Goal: Task Accomplishment & Management: Manage account settings

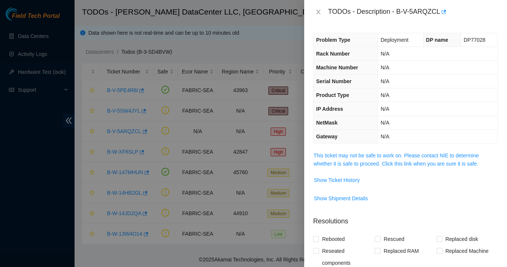
click at [475, 40] on span "DP77028" at bounding box center [475, 40] width 22 height 6
click at [315, 13] on icon "close" at bounding box center [318, 12] width 6 height 6
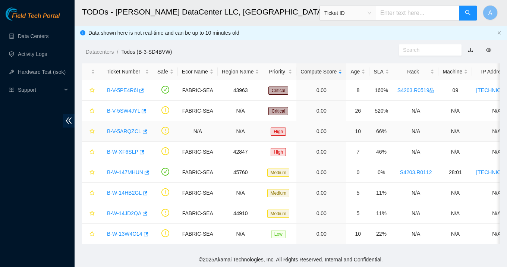
click at [122, 134] on div "B-V-5ARQZCL" at bounding box center [126, 131] width 46 height 12
click at [130, 126] on div "B-V-5ARQZCL" at bounding box center [126, 131] width 46 height 12
click at [131, 129] on link "B-V-5ARQZCL" at bounding box center [124, 131] width 34 height 6
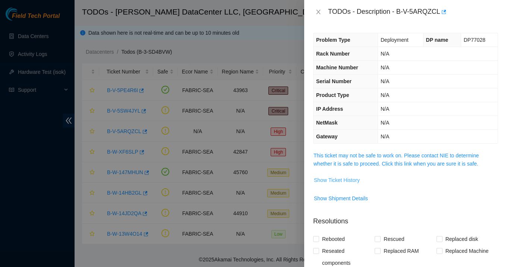
click at [330, 180] on span "Show Ticket History" at bounding box center [337, 180] width 46 height 8
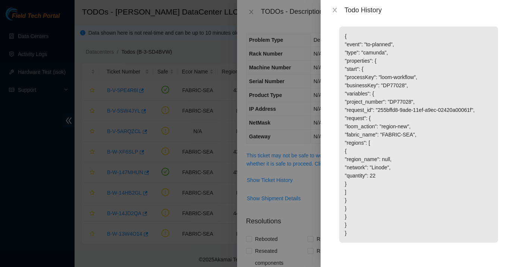
scroll to position [288, 0]
drag, startPoint x: 345, startPoint y: 192, endPoint x: 356, endPoint y: 192, distance: 10.8
click at [356, 192] on p "{ "event": "to-planned", "type": "camunda", "properties": { "start": { "process…" at bounding box center [418, 134] width 159 height 216
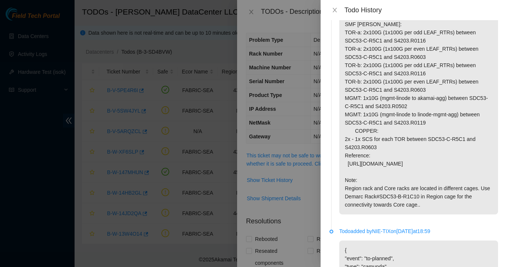
scroll to position [0, 0]
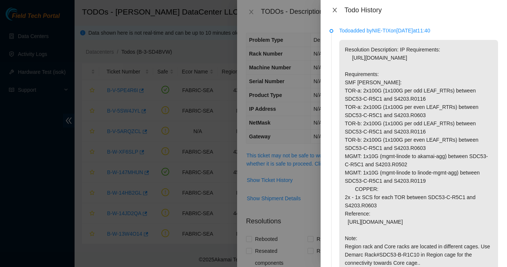
click at [335, 12] on icon "close" at bounding box center [335, 10] width 6 height 6
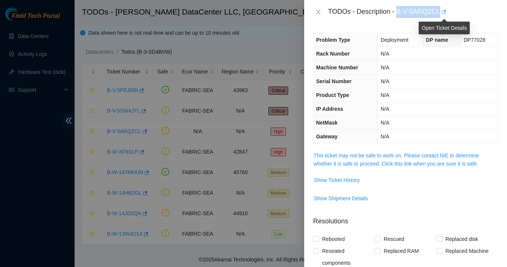
drag, startPoint x: 398, startPoint y: 12, endPoint x: 444, endPoint y: 11, distance: 45.9
click at [444, 11] on div "TODOs - Description - B-V-5ARQZCL" at bounding box center [413, 12] width 170 height 12
copy div "B-V-5ARQZCL"
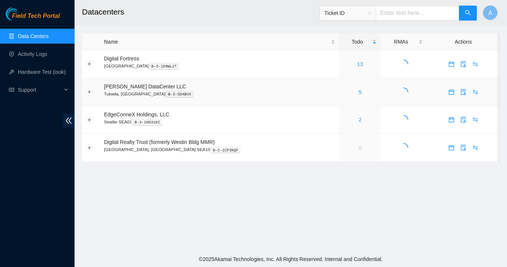
click at [350, 93] on div "5" at bounding box center [359, 92] width 33 height 8
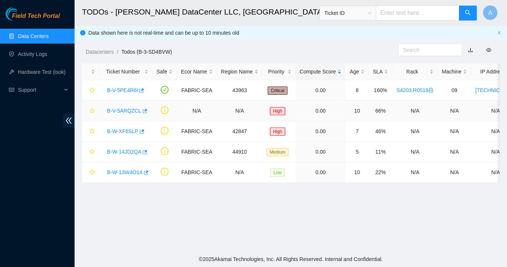
click at [119, 108] on link "B-V-5ARQZCL" at bounding box center [124, 111] width 34 height 6
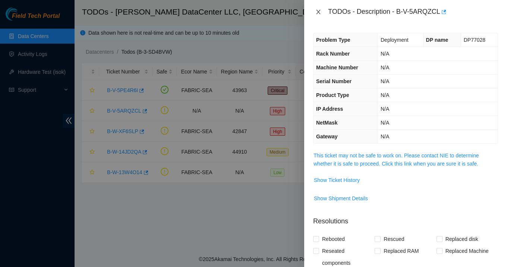
click at [317, 13] on icon "close" at bounding box center [318, 12] width 4 height 4
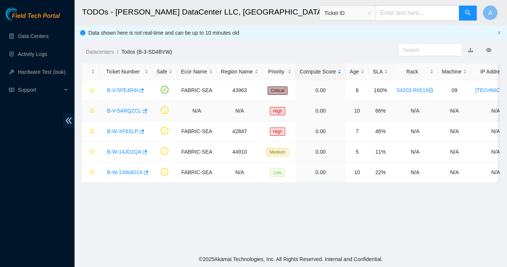
click at [123, 112] on link "B-V-5ARQZCL" at bounding box center [124, 111] width 34 height 6
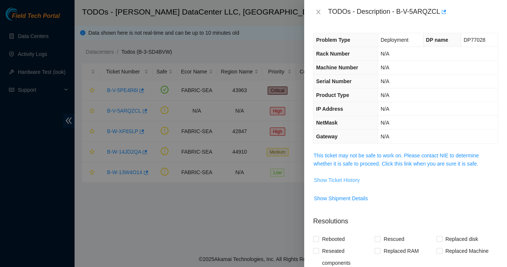
click at [331, 180] on span "Show Ticket History" at bounding box center [337, 180] width 46 height 8
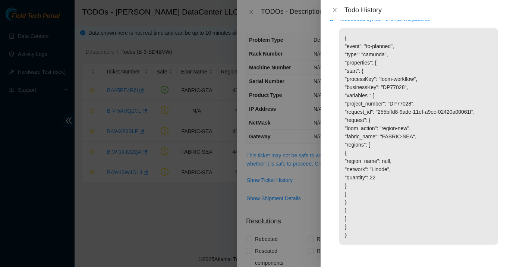
scroll to position [274, 0]
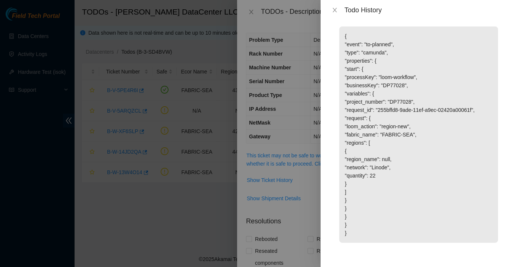
click at [462, 258] on li "Todo added by NIE-TIX on 2024-11-04 at 18:59 { "event": "to-planned", "type": "…" at bounding box center [414, 137] width 169 height 242
click at [334, 9] on icon "close" at bounding box center [335, 10] width 4 height 4
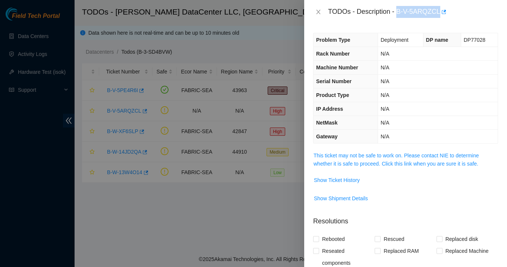
drag, startPoint x: 399, startPoint y: 14, endPoint x: 441, endPoint y: 15, distance: 42.5
click at [441, 15] on div "TODOs - Description - B-V-5ARQZCL" at bounding box center [413, 12] width 170 height 12
copy div "B-V-5ARQZCL"
click at [319, 17] on div "TODOs - Description - B-V-5ARQZCL" at bounding box center [405, 12] width 185 height 12
click at [339, 182] on span "Show Ticket History" at bounding box center [337, 180] width 46 height 8
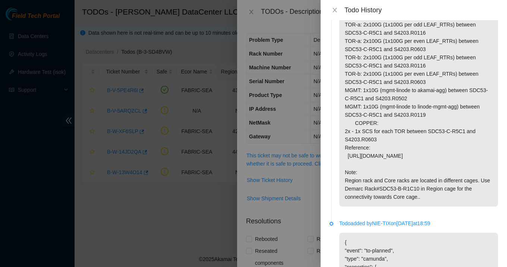
scroll to position [67, 0]
drag, startPoint x: 429, startPoint y: 130, endPoint x: 471, endPoint y: 130, distance: 42.1
click at [471, 130] on p "Resolution Description: IP Requirements: https://loom.deploy.akamai.com/expansi…" at bounding box center [418, 89] width 159 height 233
copy p "SDC53-C-R5C1"
